Goal: Find specific page/section: Find specific page/section

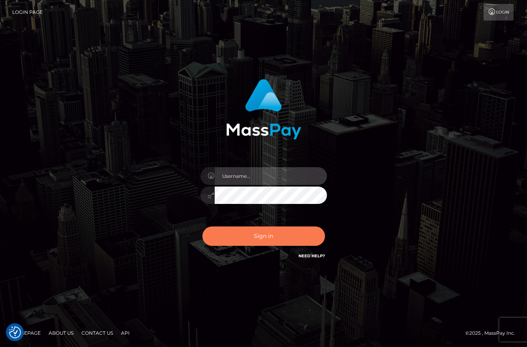
type input "maddie.whop"
click at [270, 232] on button "Sign in" at bounding box center [263, 235] width 122 height 19
type input "maddie.whop"
click at [288, 244] on button "Sign in" at bounding box center [263, 235] width 122 height 19
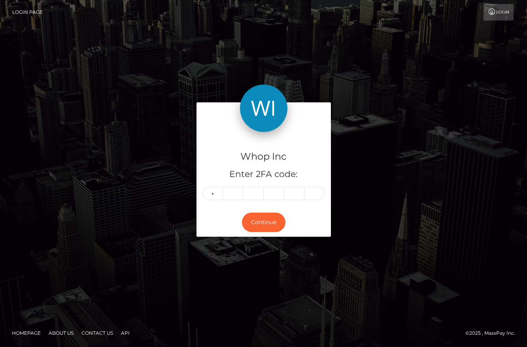
type input "8"
type input "9"
type input "8"
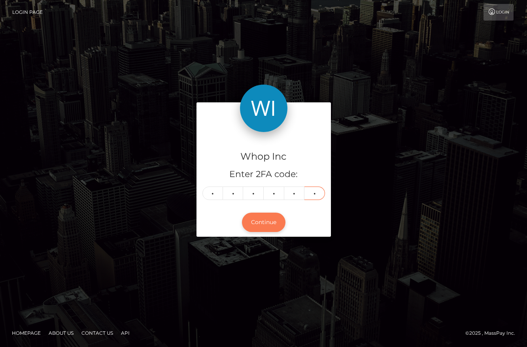
type input "2"
click at [280, 228] on button "Continue" at bounding box center [263, 222] width 43 height 19
click at [259, 219] on button "Continue" at bounding box center [263, 222] width 43 height 19
click at [323, 186] on div "8 9 9 9 8 2" at bounding box center [263, 192] width 122 height 13
click at [319, 191] on input "2" at bounding box center [314, 192] width 21 height 13
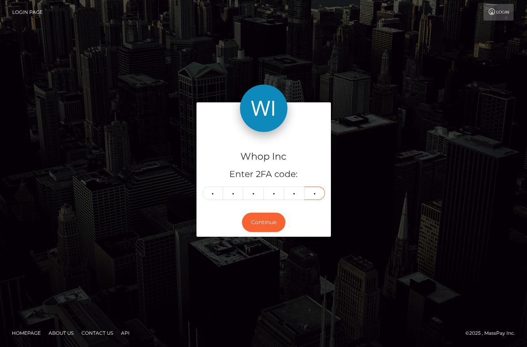
click at [319, 191] on input "2" at bounding box center [314, 192] width 21 height 13
click at [260, 227] on button "Continue" at bounding box center [263, 222] width 43 height 19
click at [289, 187] on input "8" at bounding box center [294, 192] width 21 height 13
click at [312, 187] on input "2" at bounding box center [314, 192] width 21 height 13
type input "8"
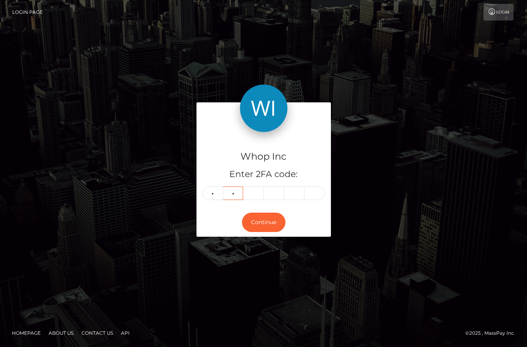
type input "6"
type input "2"
type input "8"
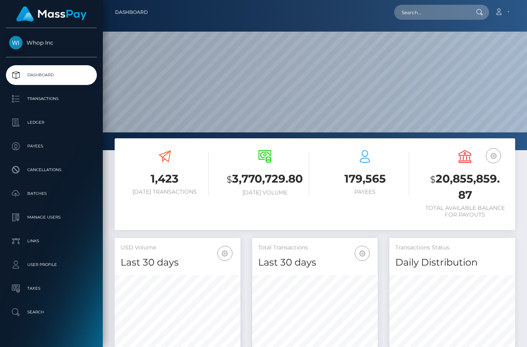
scroll to position [140, 126]
click at [435, 10] on input "text" at bounding box center [431, 12] width 74 height 15
paste input "Blake Hornberge"
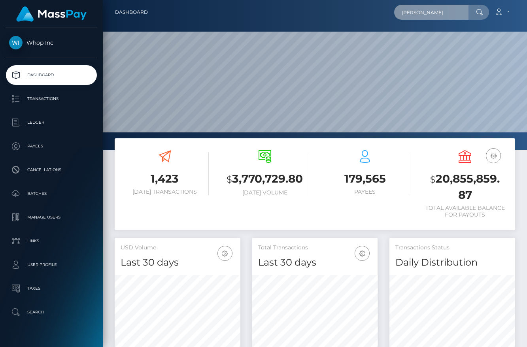
click at [439, 11] on input "blake ho" at bounding box center [431, 12] width 74 height 15
type input "blake hornber"
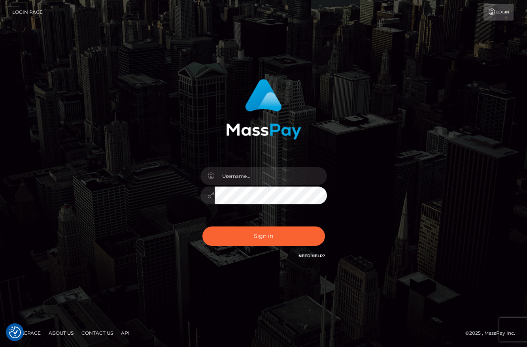
checkbox input "true"
